Goal: Transaction & Acquisition: Purchase product/service

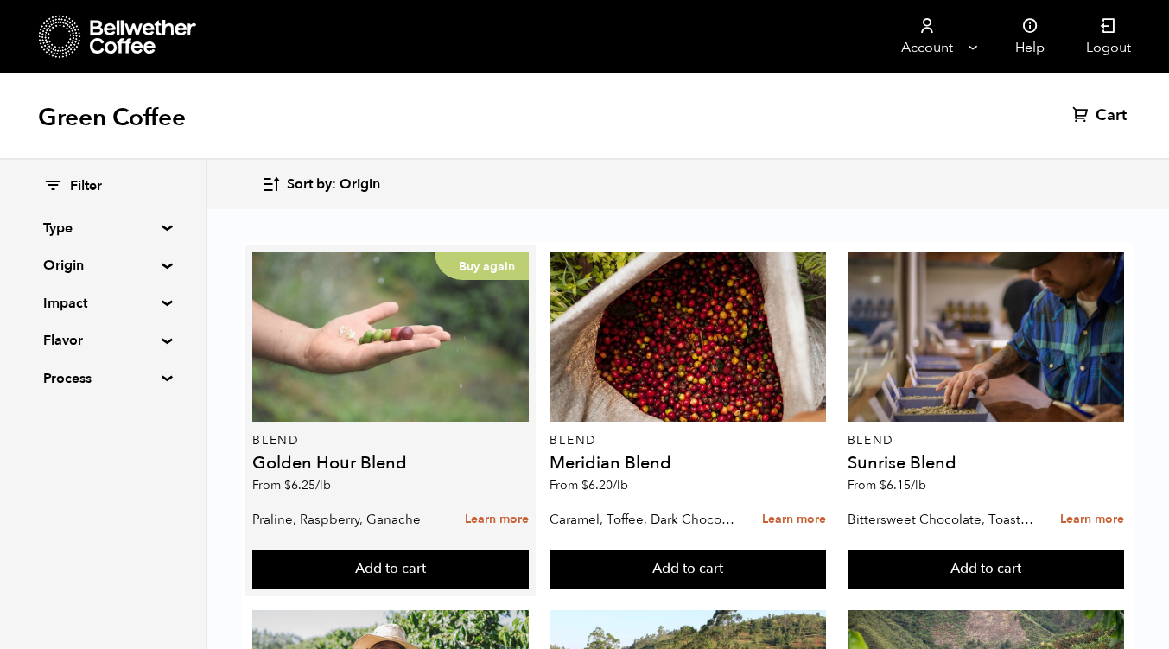
click at [428, 385] on div "Buy again" at bounding box center [390, 336] width 276 height 169
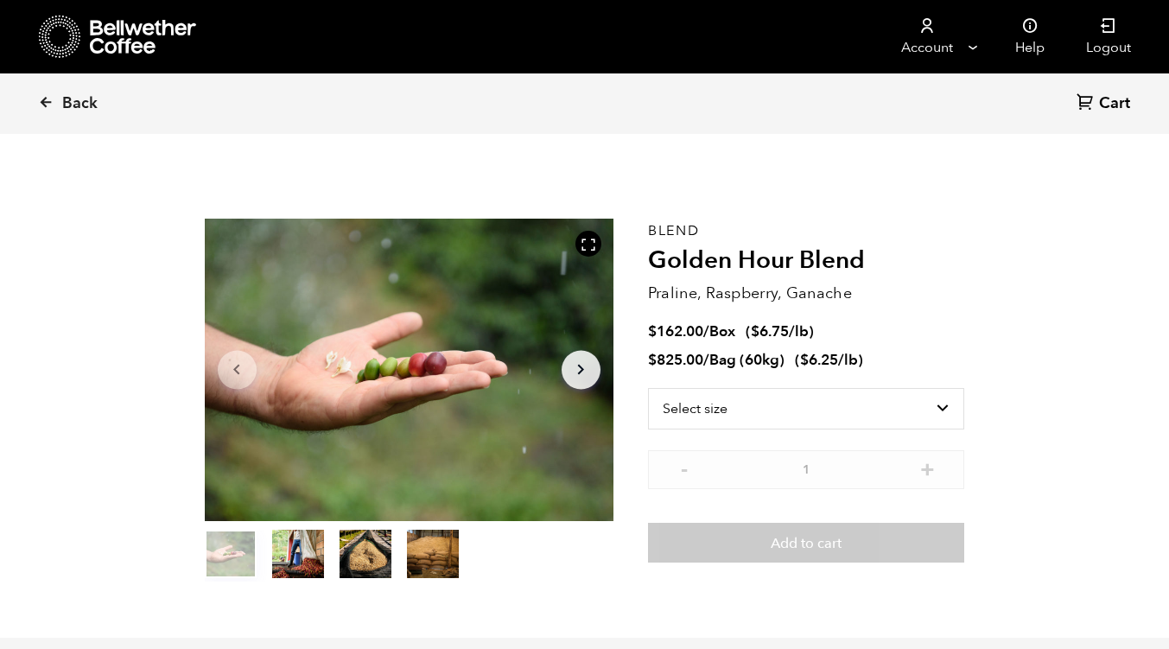
scroll to position [752, 739]
click at [786, 403] on select "Select size Bag (60kg) (132 lbs) Box (24 lbs)" at bounding box center [806, 408] width 317 height 41
select select "bag-3"
click at [648, 388] on select "Select size Bag (60kg) (132 lbs) Box (24 lbs)" at bounding box center [806, 408] width 317 height 41
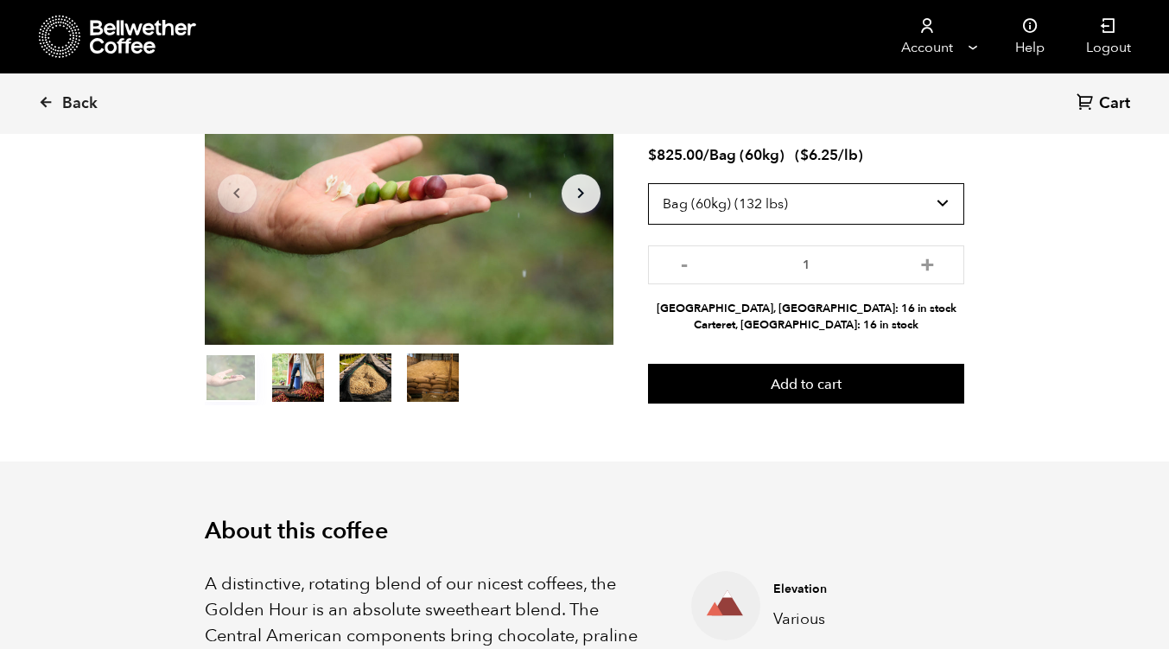
scroll to position [174, 0]
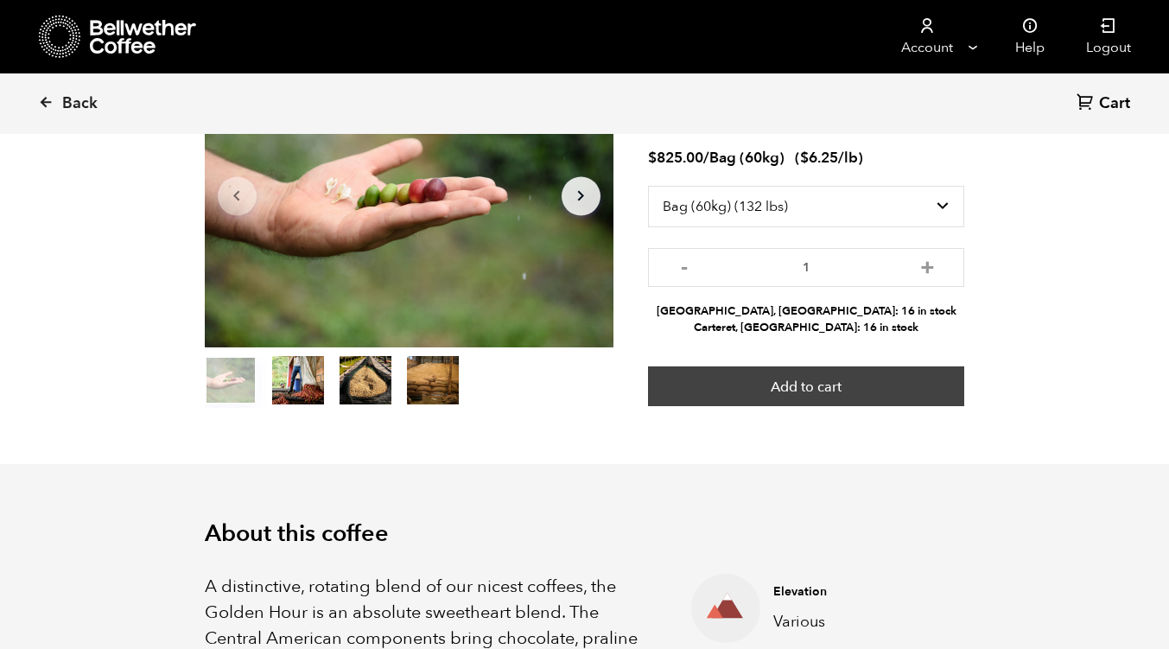
click at [777, 382] on button "Add to cart" at bounding box center [806, 386] width 317 height 40
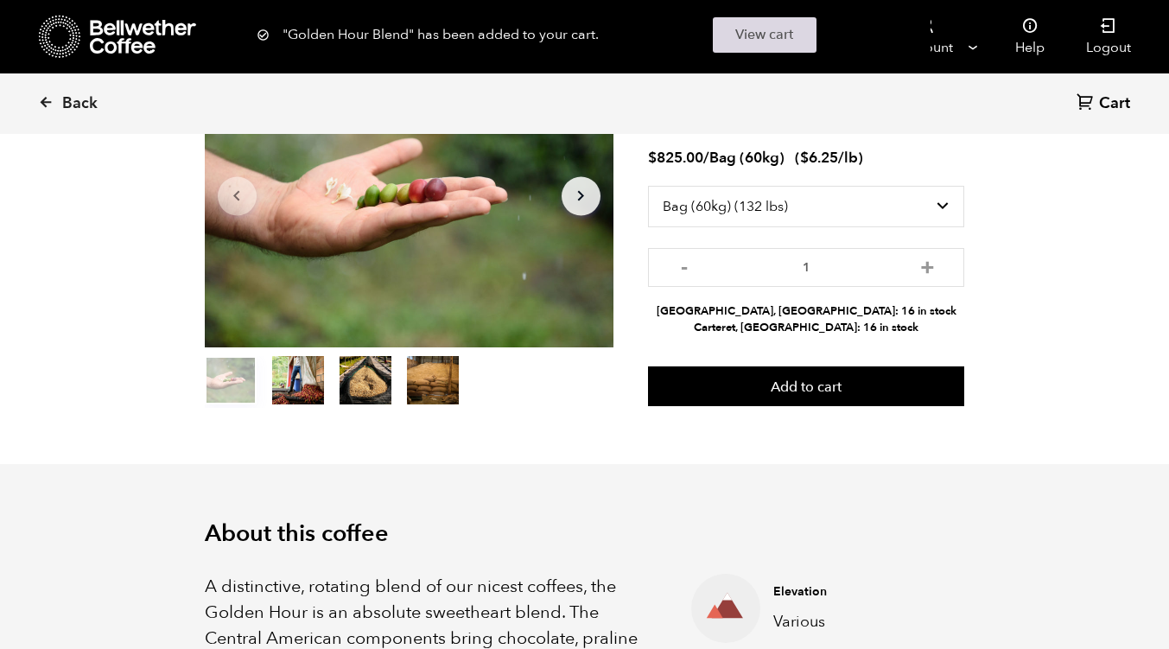
click at [790, 45] on link "View cart" at bounding box center [765, 34] width 104 height 35
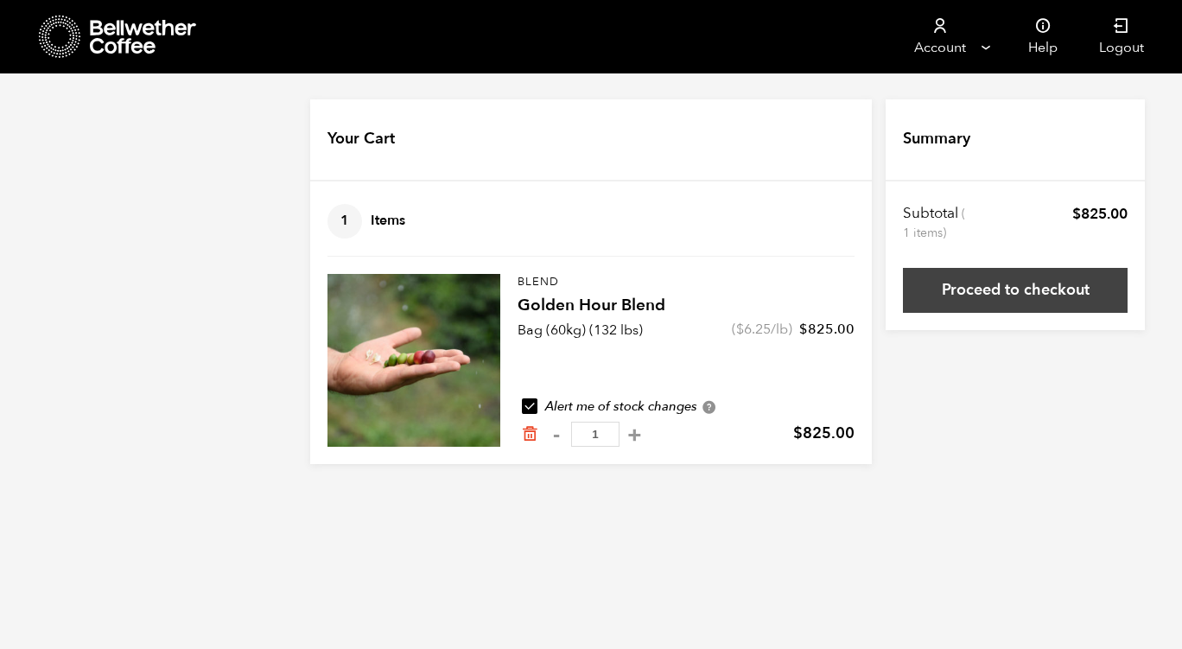
click at [1075, 289] on link "Proceed to checkout" at bounding box center [1015, 290] width 225 height 45
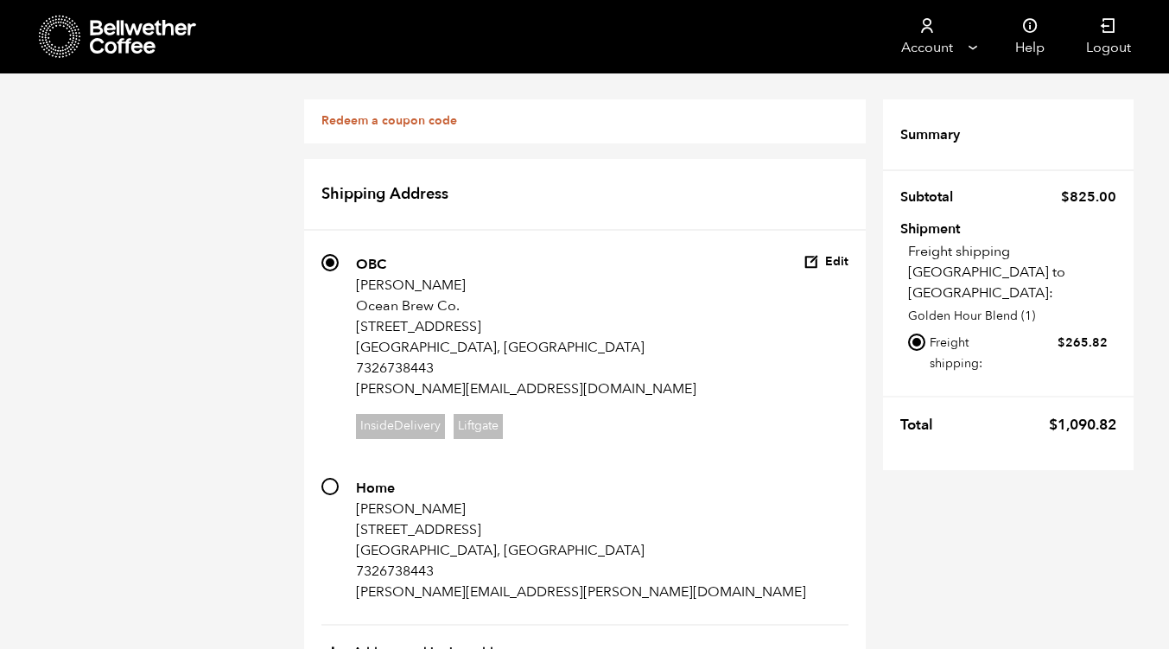
click at [919, 388] on input "Local pickup - Carteret, NJ" at bounding box center [916, 396] width 17 height 17
radio input "true"
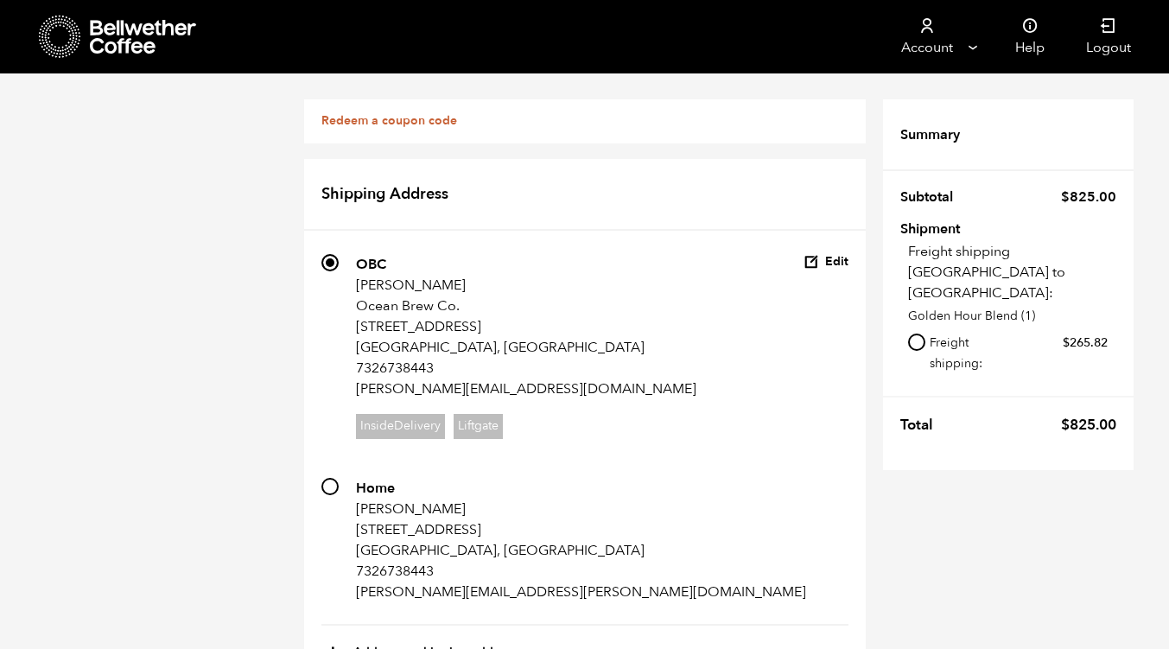
radio input "true"
